Goal: Task Accomplishment & Management: Use online tool/utility

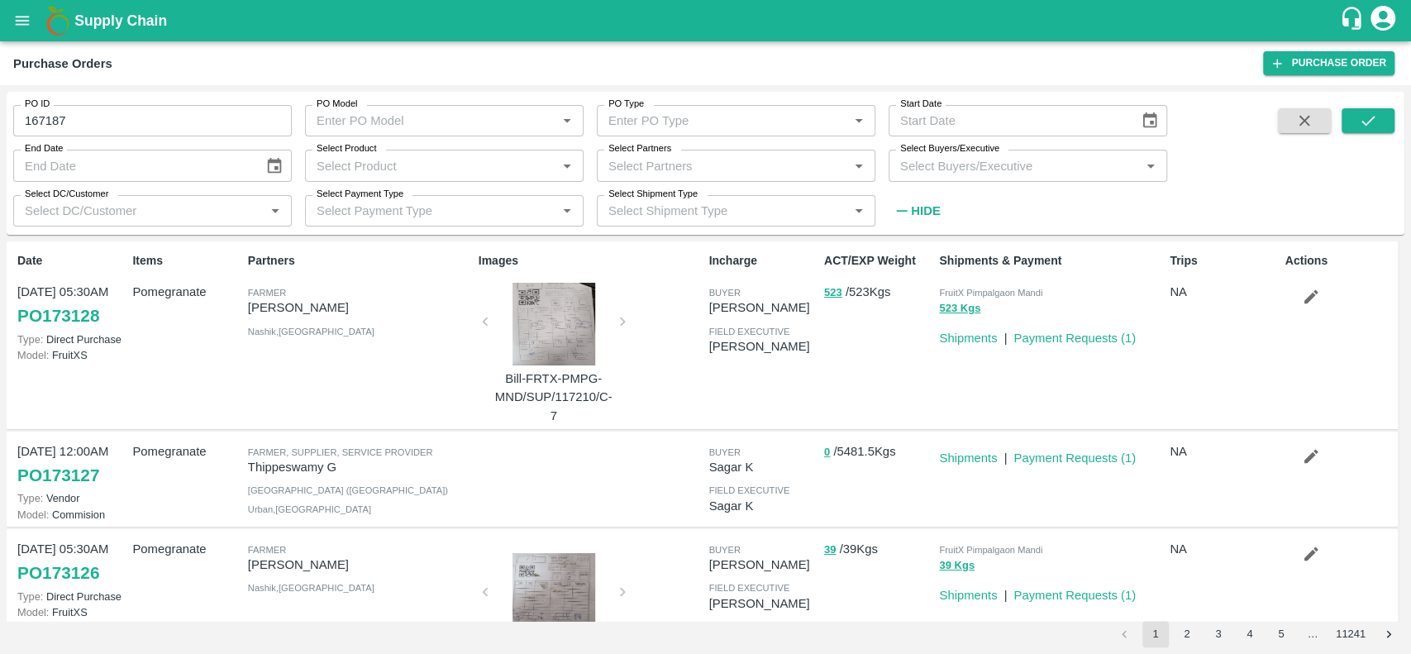
click at [21, 21] on icon "open drawer" at bounding box center [22, 21] width 18 height 18
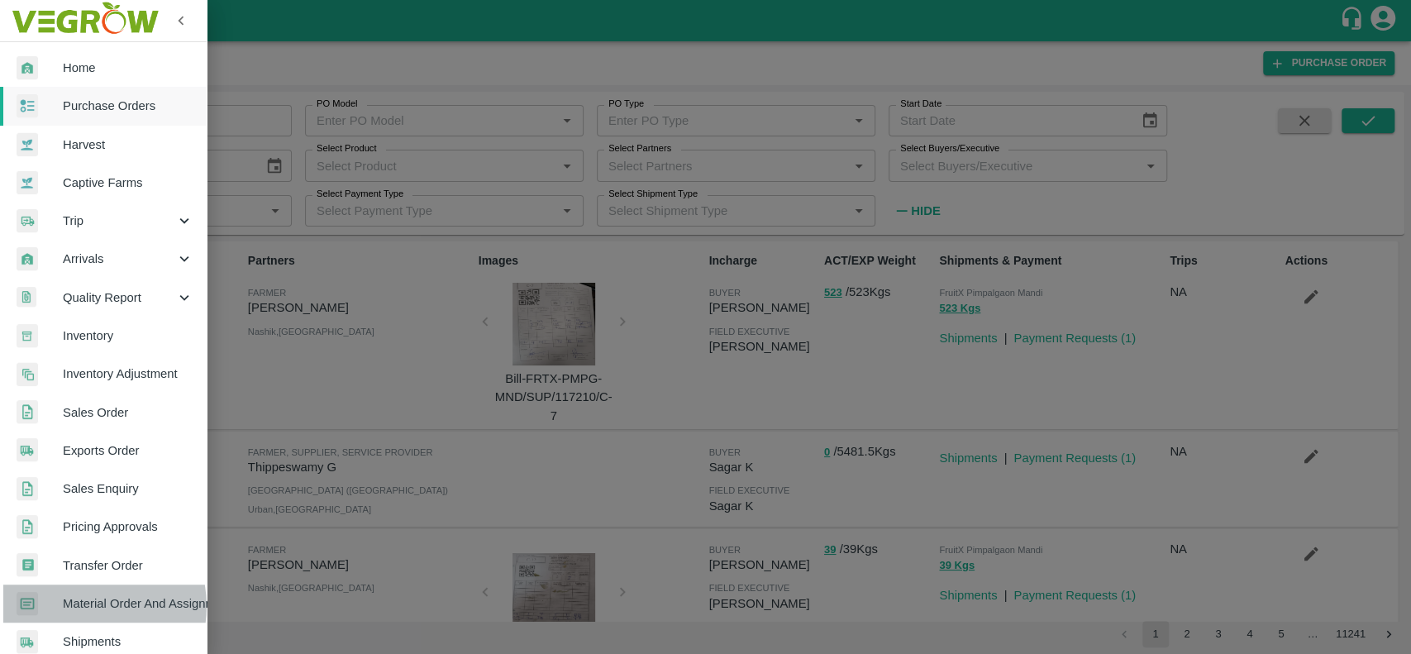
click at [80, 606] on span "Material Order And Assignment" at bounding box center [128, 603] width 131 height 18
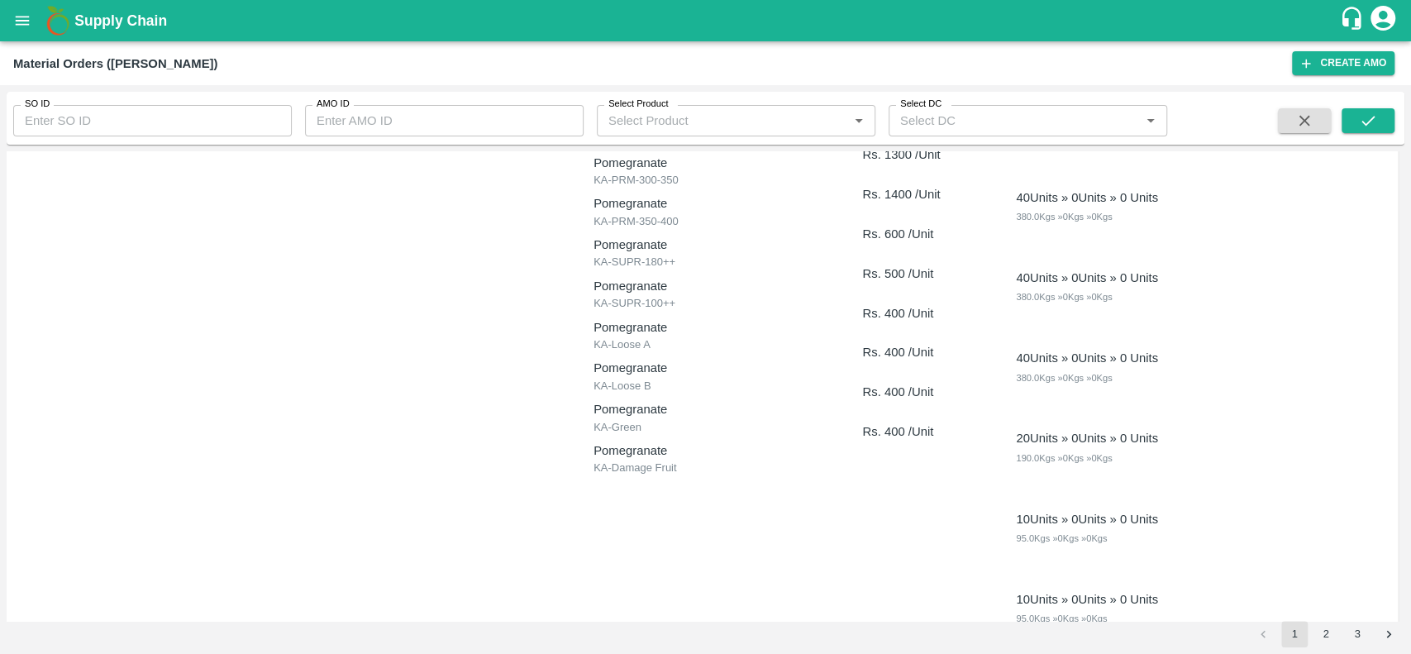
scroll to position [7, 0]
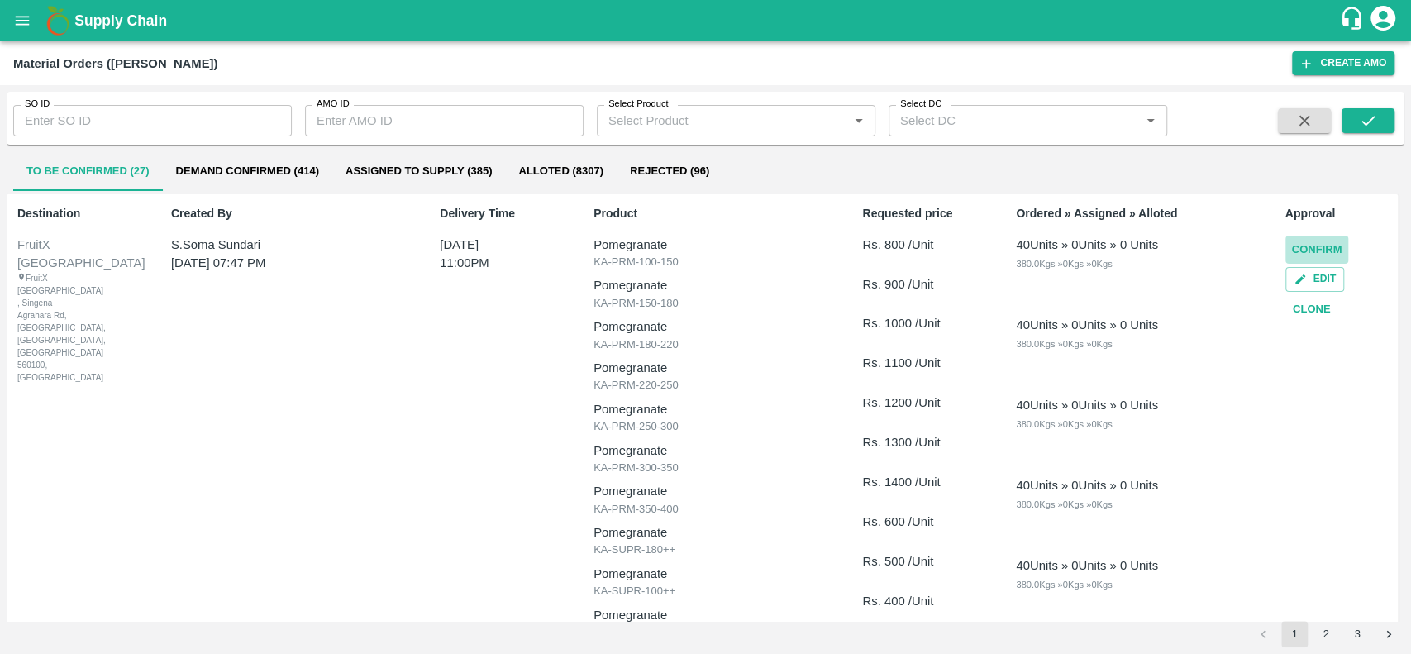
click at [1301, 247] on button "Confirm" at bounding box center [1317, 250] width 64 height 29
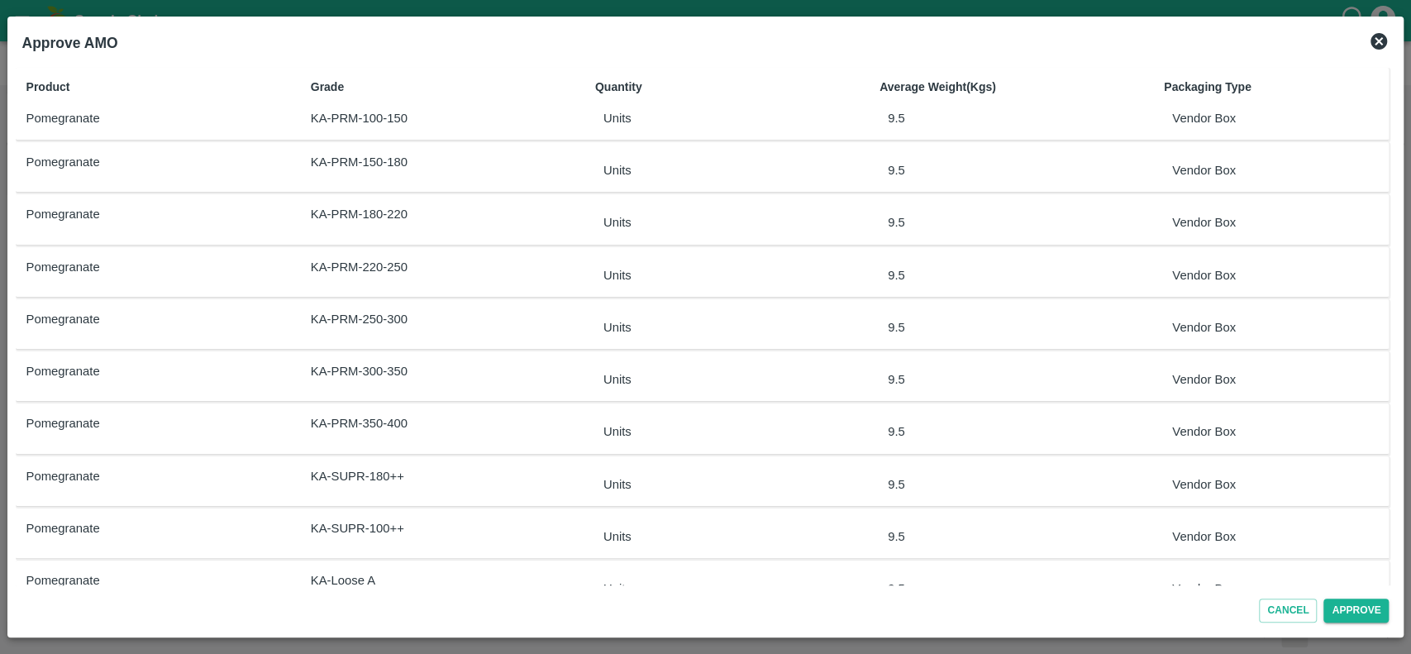
scroll to position [195, 0]
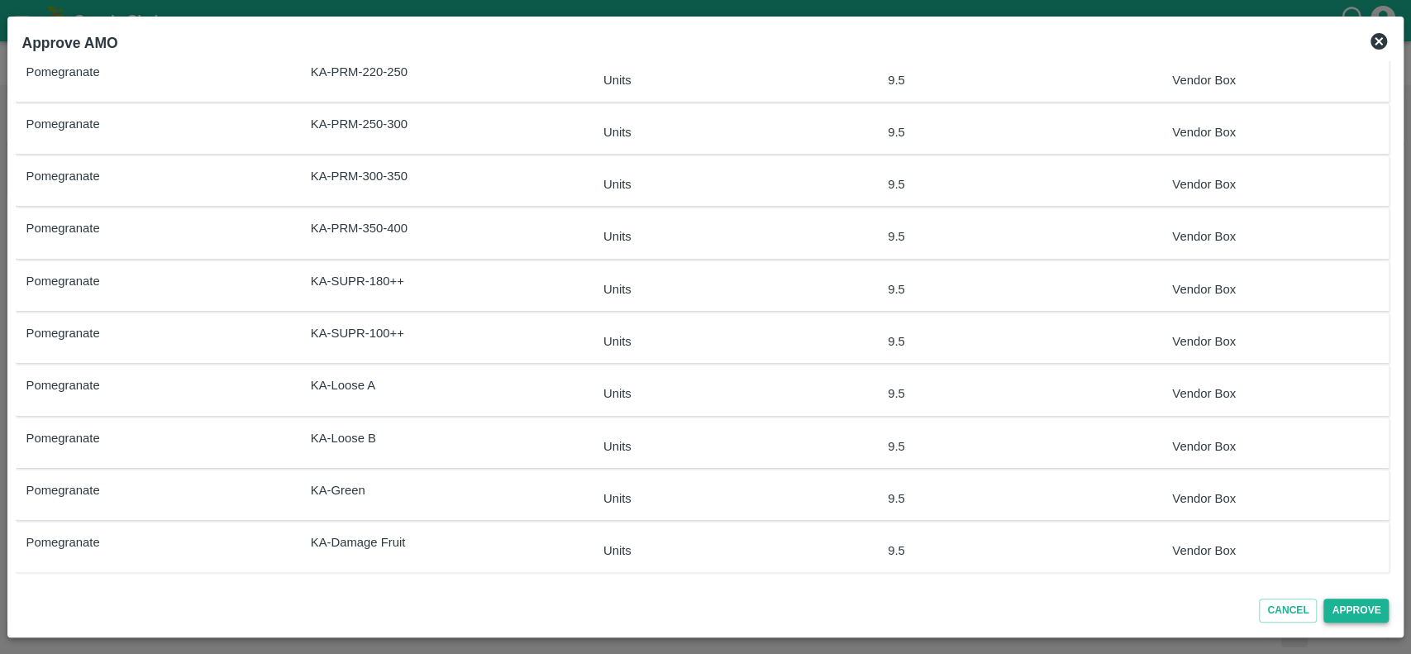
click at [1335, 604] on button "Approve" at bounding box center [1355, 610] width 65 height 24
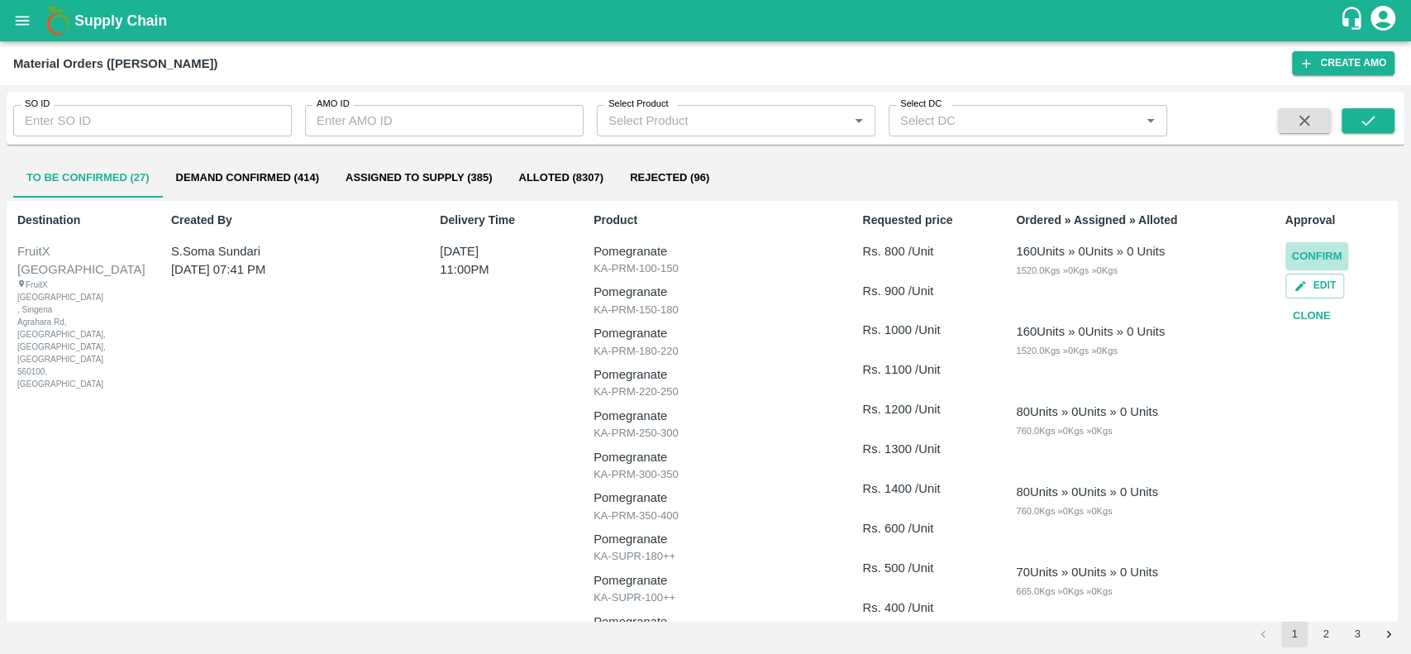
click at [1302, 255] on button "Confirm" at bounding box center [1317, 256] width 64 height 29
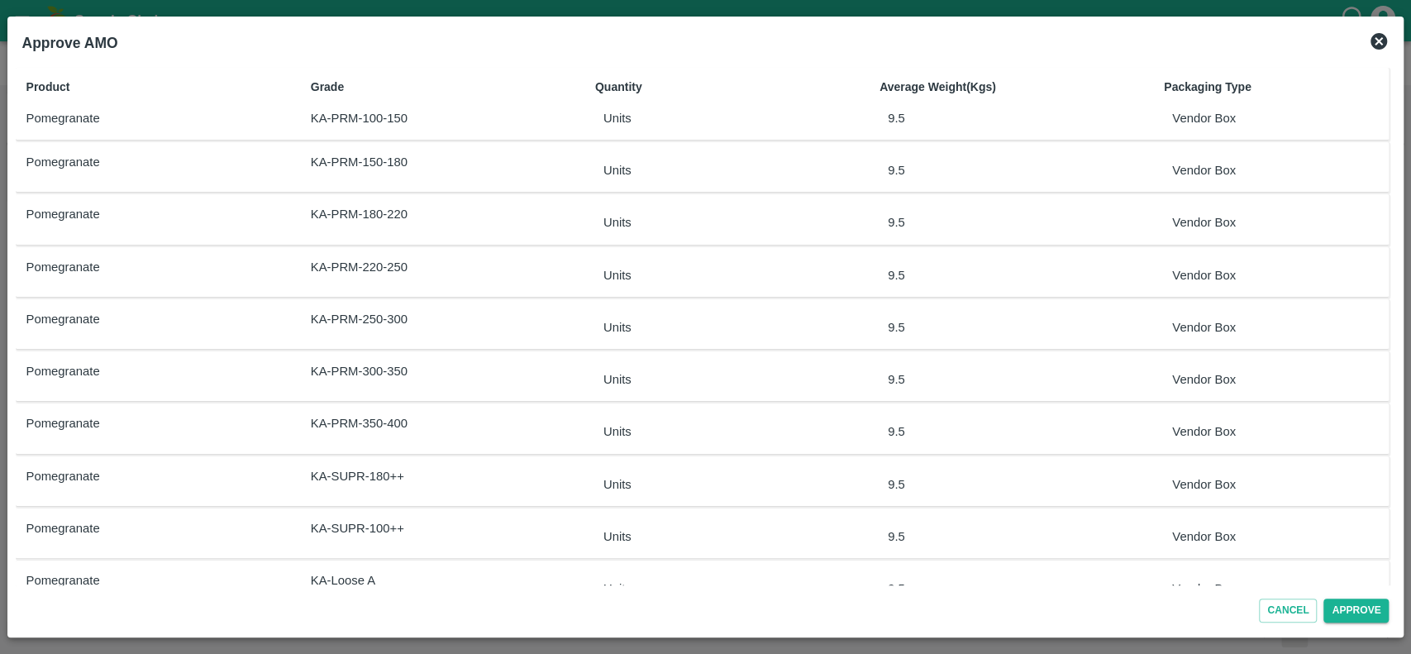
scroll to position [195, 0]
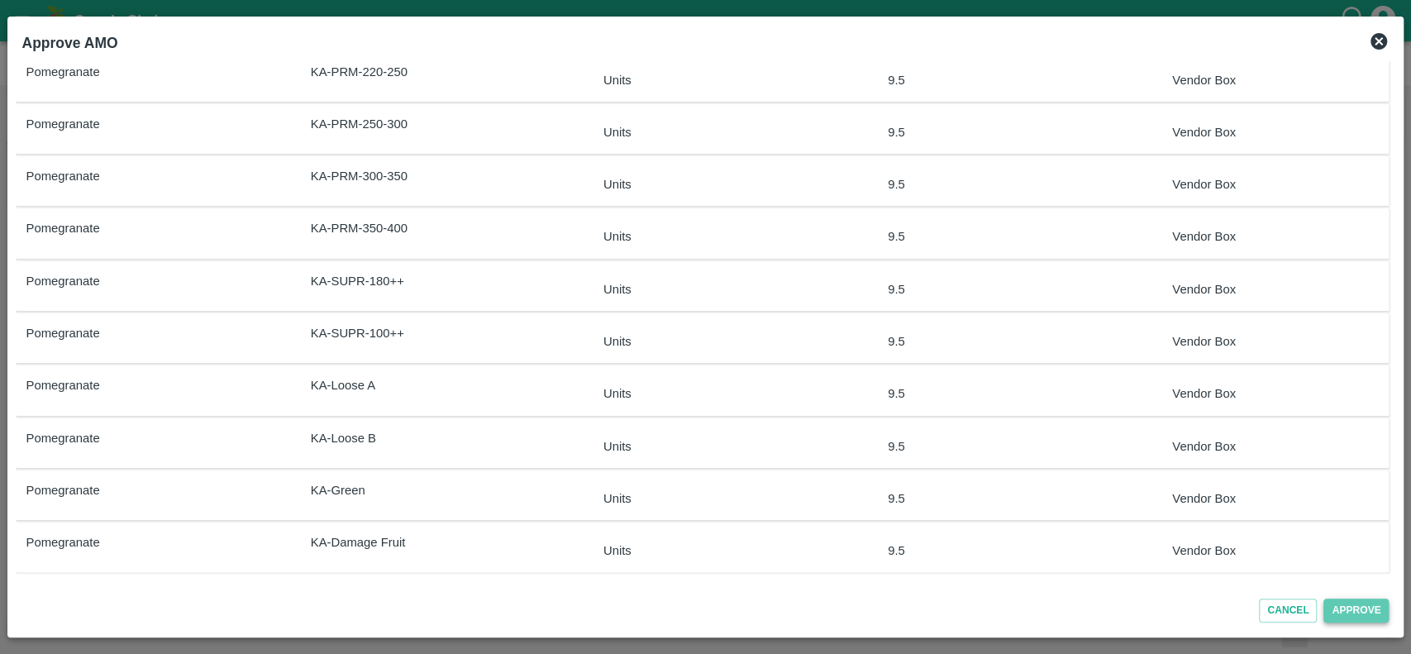
click at [1337, 606] on button "Approve" at bounding box center [1355, 610] width 65 height 24
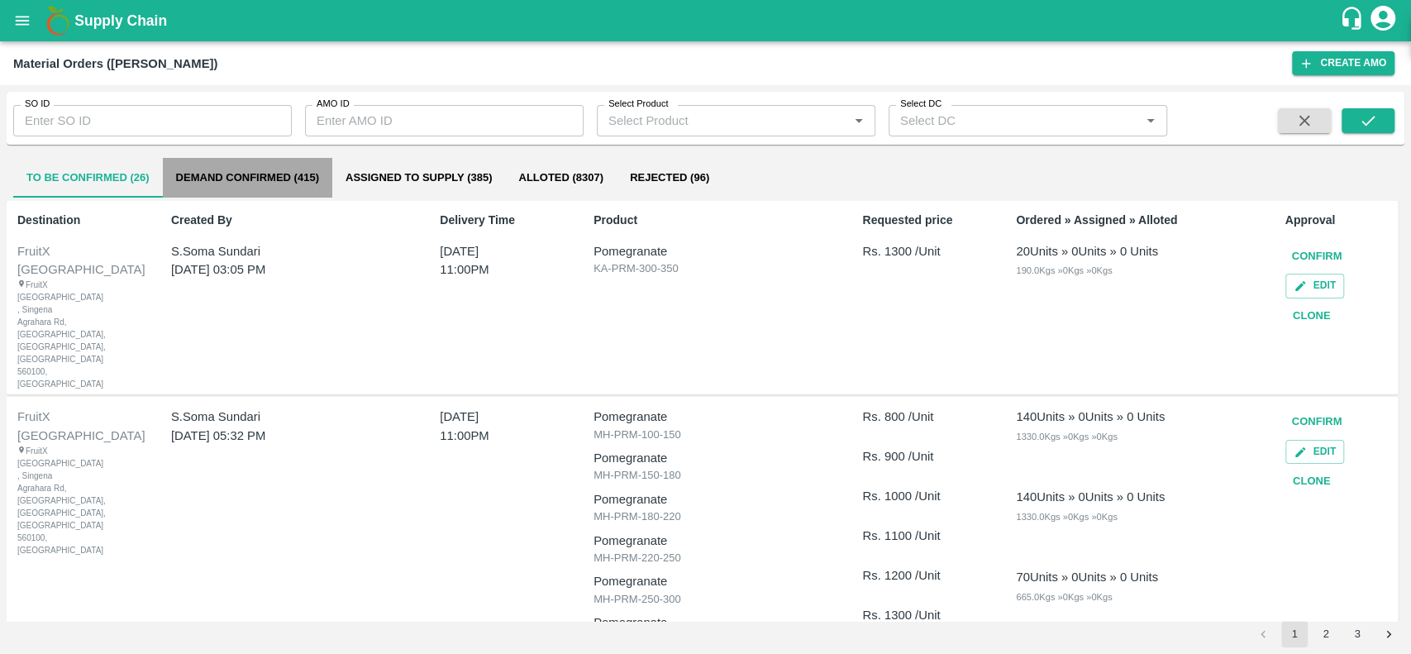
click at [182, 176] on button "Demand Confirmed (415)" at bounding box center [247, 178] width 169 height 40
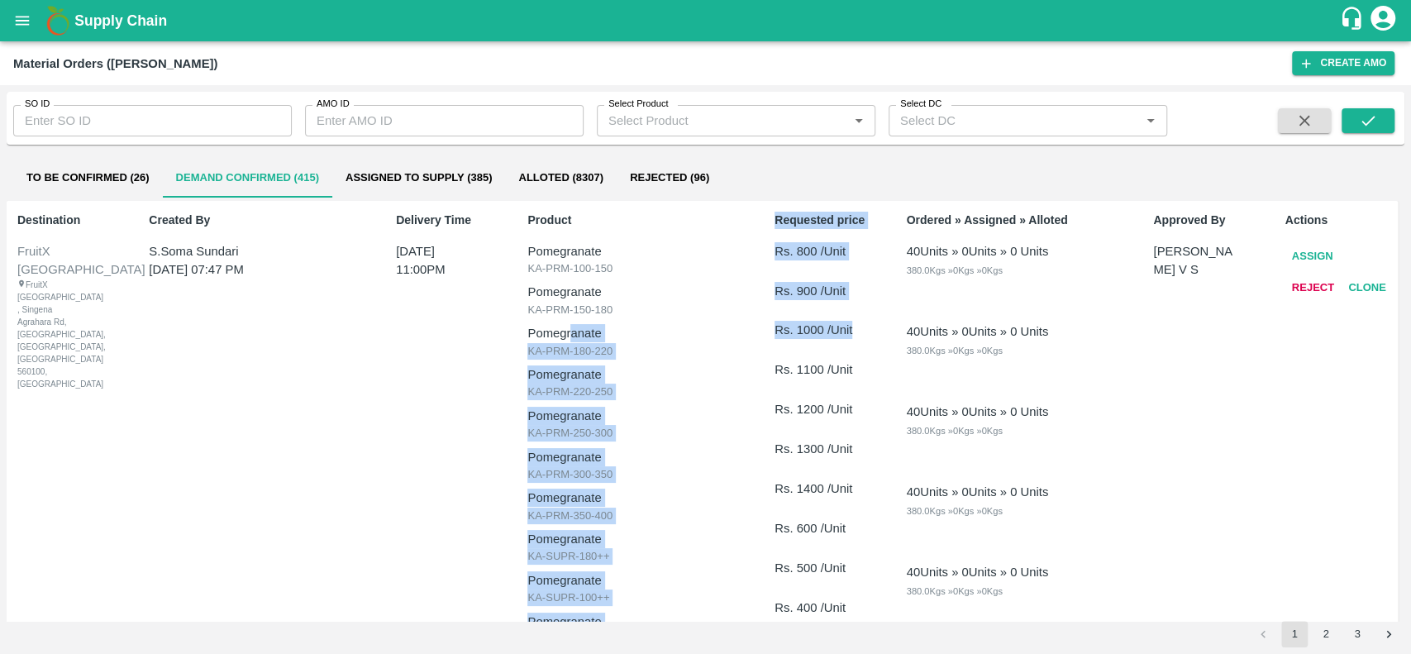
drag, startPoint x: 570, startPoint y: 331, endPoint x: 871, endPoint y: 333, distance: 300.8
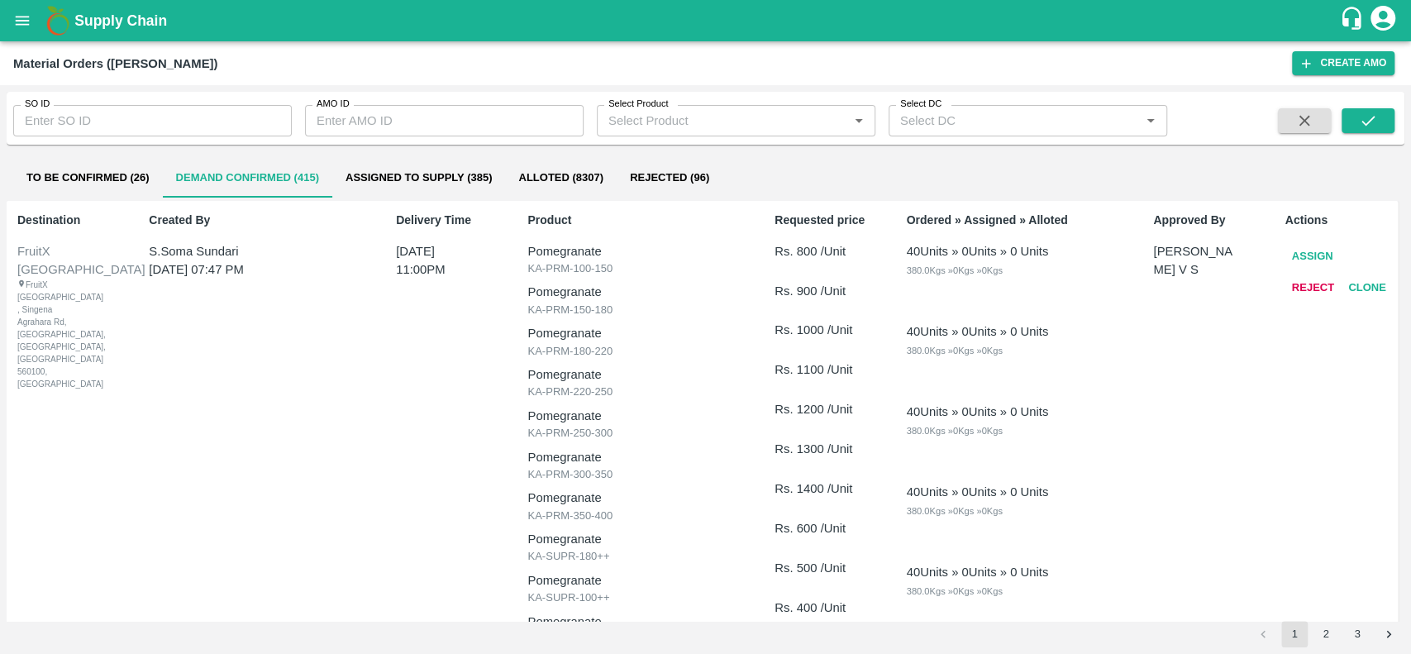
click at [1094, 403] on div "40 Units » 0 Units » 0 Units 380.0 Kgs » 0 Kgs » 0 Kgs" at bounding box center [1018, 420] width 224 height 37
click at [1301, 251] on button "Assign" at bounding box center [1312, 256] width 55 height 29
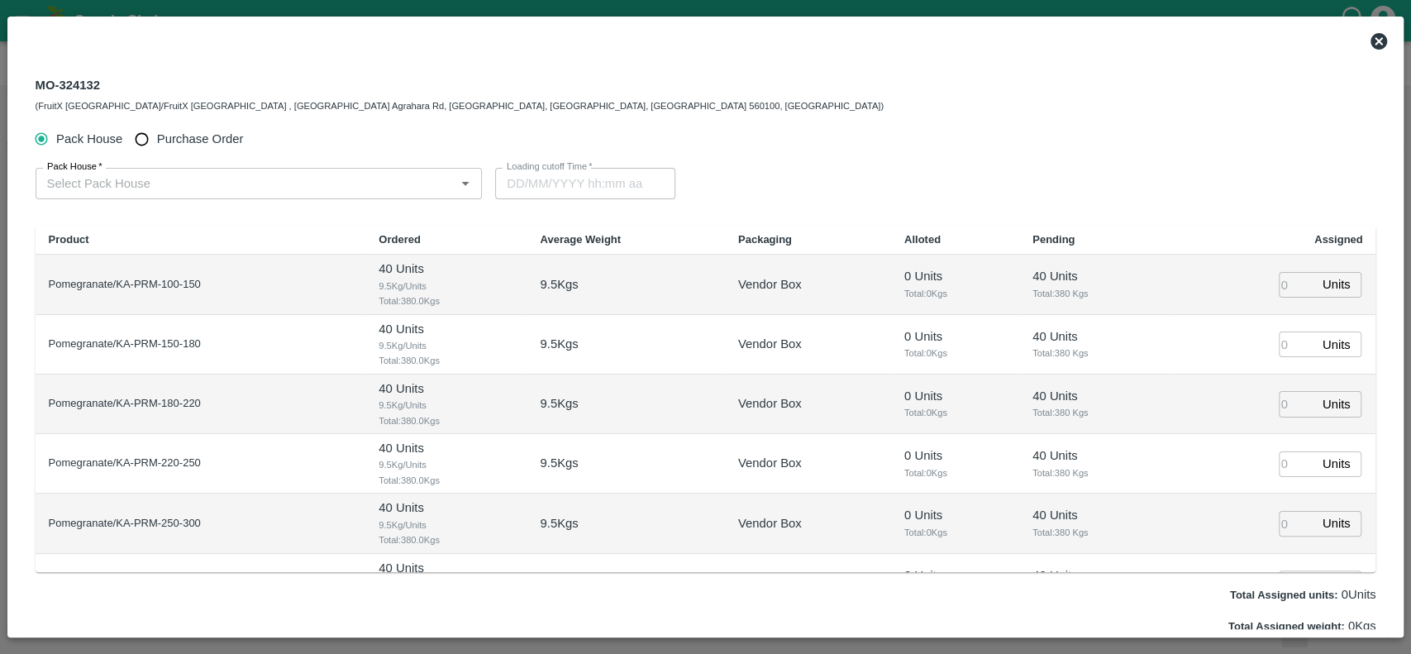
type input "[DATE] 11:00 PM"
drag, startPoint x: 97, startPoint y: 83, endPoint x: 39, endPoint y: 90, distance: 58.3
click at [39, 90] on div "MO-324132 (FruitX [GEOGRAPHIC_DATA]/FruitX [GEOGRAPHIC_DATA] , [GEOGRAPHIC_DATA…" at bounding box center [460, 94] width 848 height 40
copy div "MO-324132"
click at [1377, 43] on icon at bounding box center [1379, 41] width 20 height 20
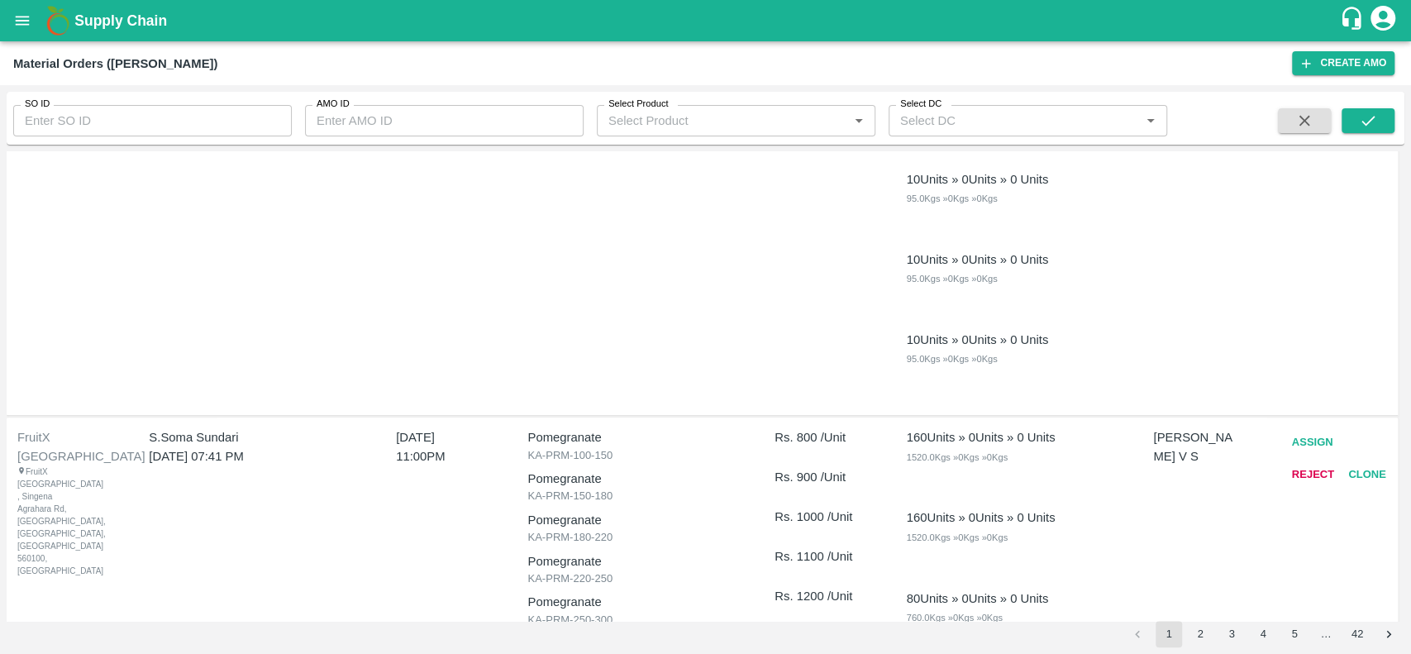
scroll to position [959, 0]
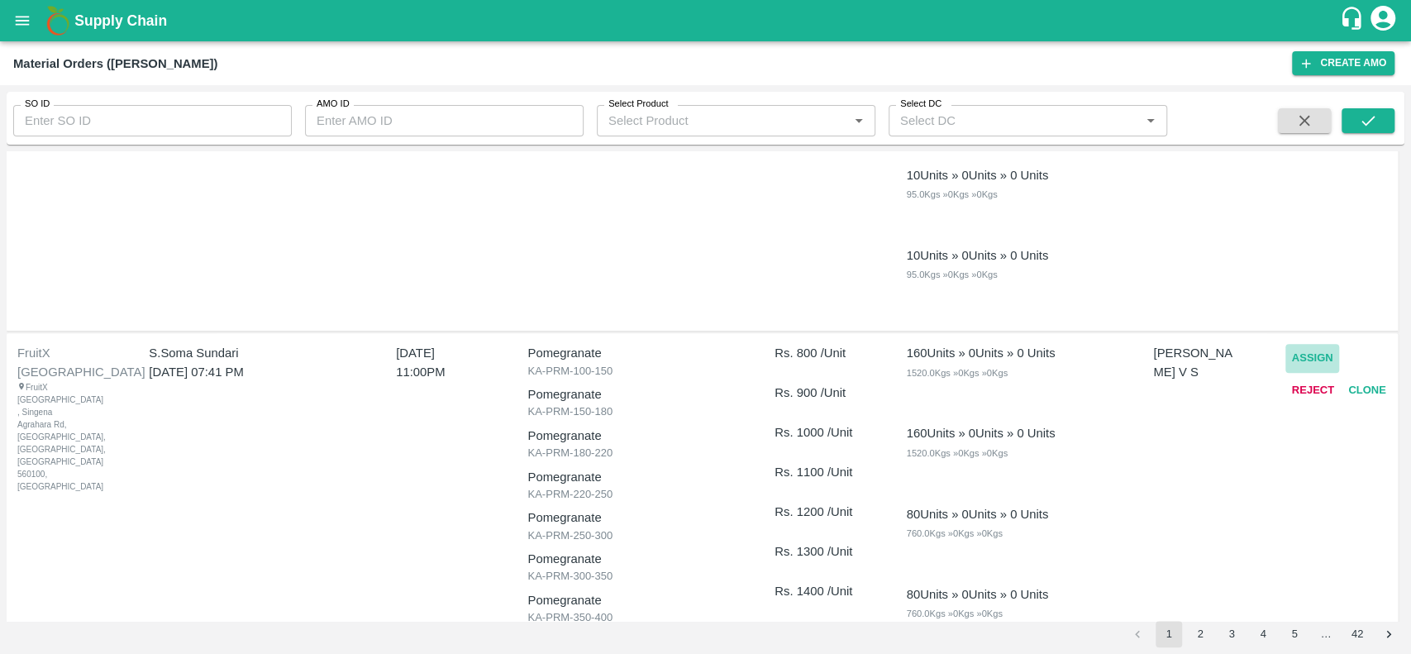
click at [1300, 359] on button "Assign" at bounding box center [1312, 358] width 55 height 29
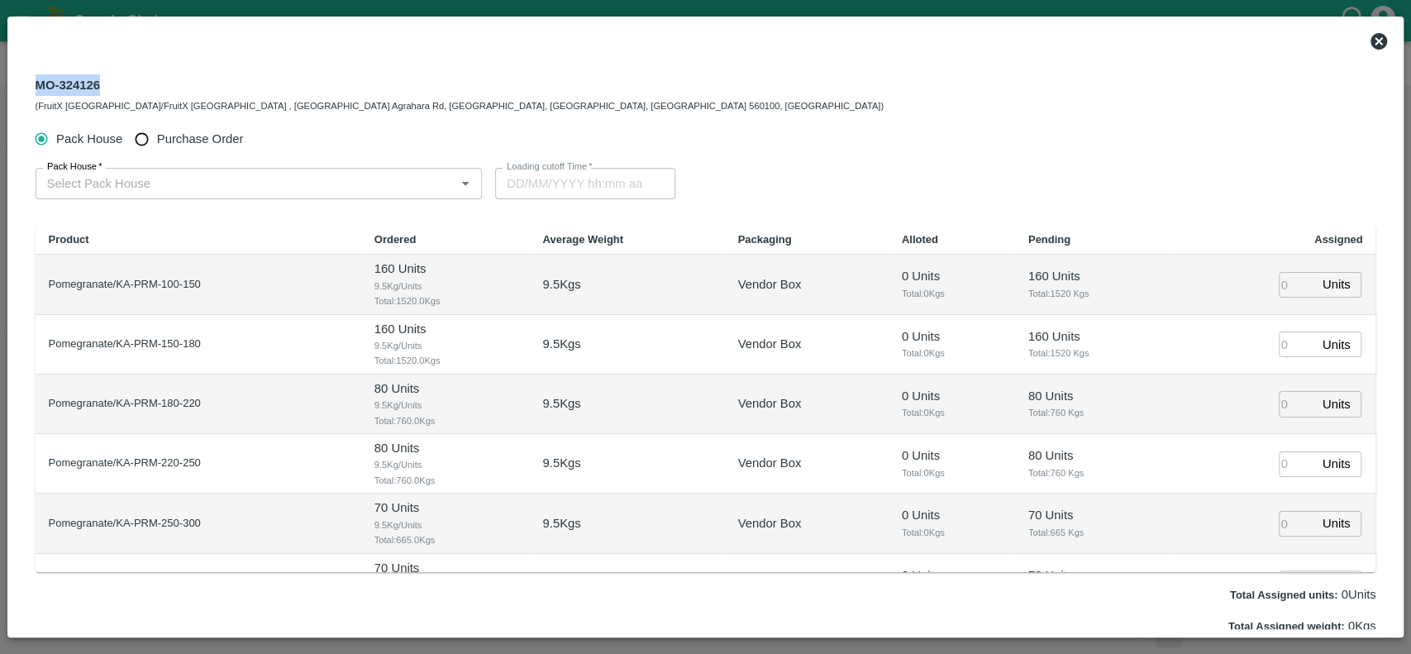
drag, startPoint x: 98, startPoint y: 83, endPoint x: 29, endPoint y: 80, distance: 68.6
click at [29, 80] on div "MO-324126 (FruitX [GEOGRAPHIC_DATA]/FruitX [GEOGRAPHIC_DATA] , [GEOGRAPHIC_DATA…" at bounding box center [705, 94] width 1367 height 60
copy div "MO-324126"
click at [1384, 39] on icon at bounding box center [1378, 41] width 17 height 17
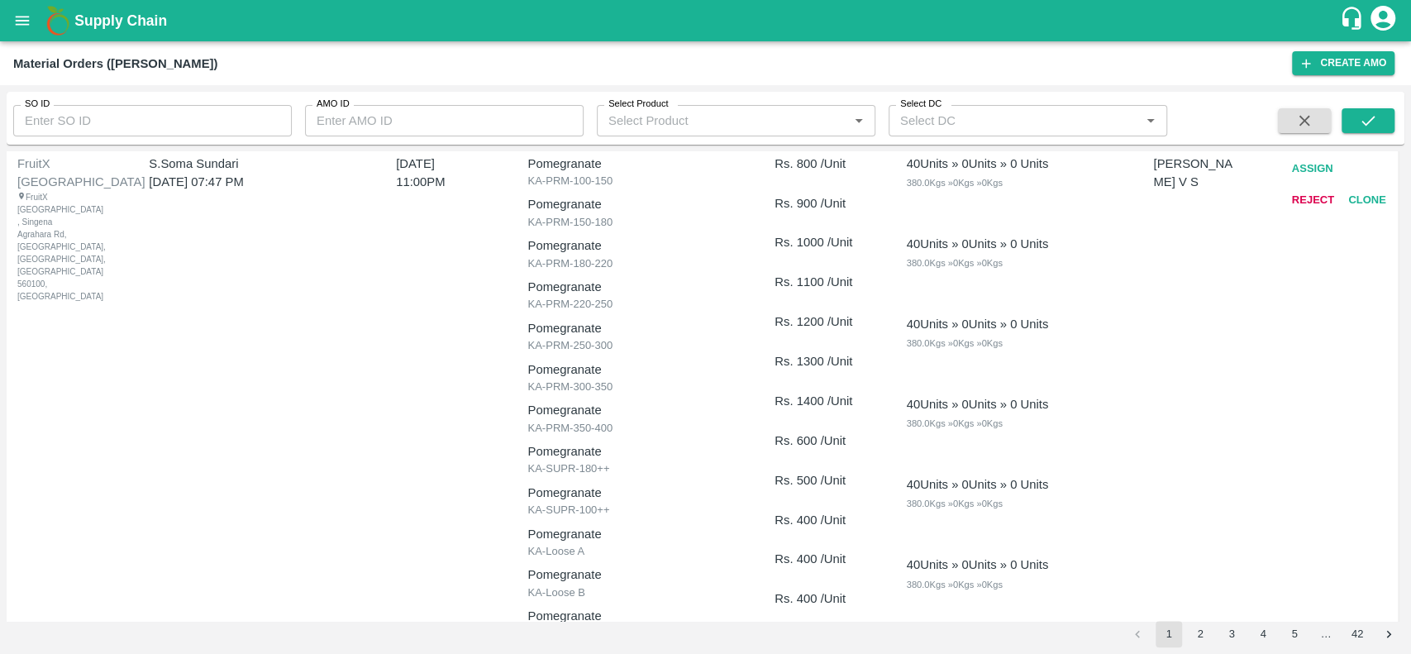
scroll to position [0, 0]
